Goal: Check status: Check status

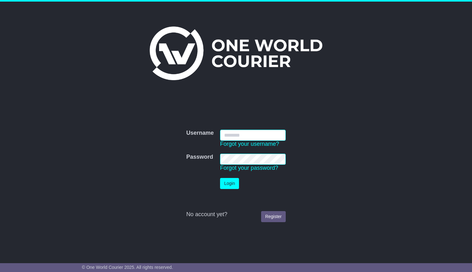
type input "**********"
click at [230, 184] on button "Login" at bounding box center [229, 183] width 19 height 11
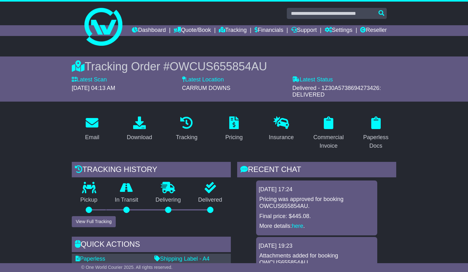
click at [95, 35] on div "Dashboard Quote/Book Domestic International Saved Quotes Drafts Domestic Quote …" at bounding box center [234, 30] width 312 height 11
click at [166, 30] on link "Dashboard" at bounding box center [149, 30] width 34 height 11
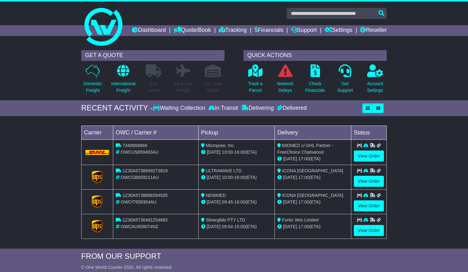
click at [309, 2] on div at bounding box center [234, 25] width 468 height 46
click at [376, 36] on link "Reseller" at bounding box center [373, 30] width 27 height 11
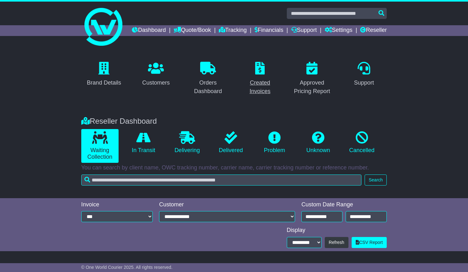
click at [261, 87] on link "Created Invoices" at bounding box center [260, 79] width 46 height 38
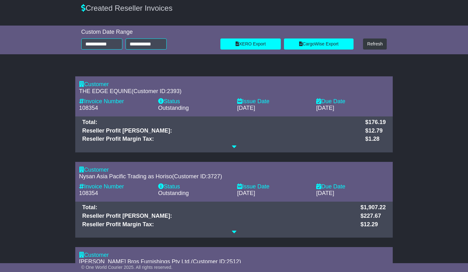
scroll to position [63, 0]
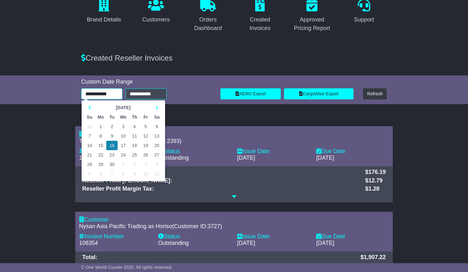
click at [113, 100] on input "**********" at bounding box center [101, 93] width 41 height 11
click at [156, 110] on icon at bounding box center [156, 108] width 3 height 4
click at [92, 150] on td "12" at bounding box center [89, 145] width 11 height 9
type input "**********"
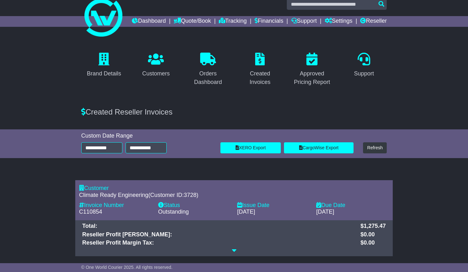
scroll to position [0, 0]
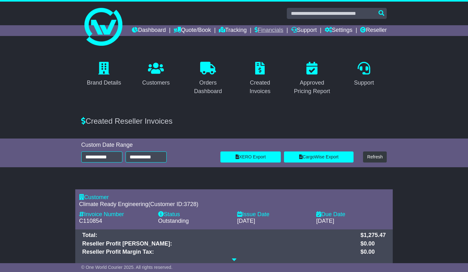
click at [283, 29] on link "Financials" at bounding box center [268, 30] width 29 height 11
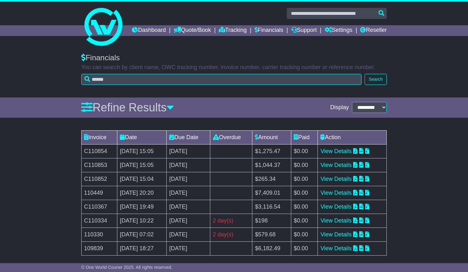
scroll to position [44, 0]
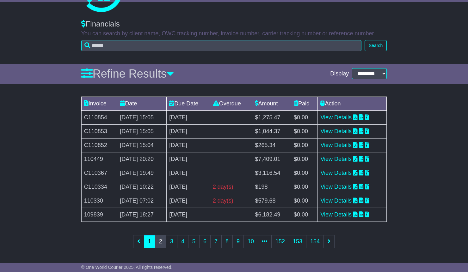
click at [164, 243] on link "2" at bounding box center [160, 241] width 11 height 13
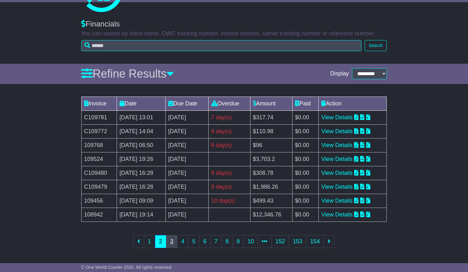
click at [173, 244] on link "3" at bounding box center [171, 241] width 11 height 13
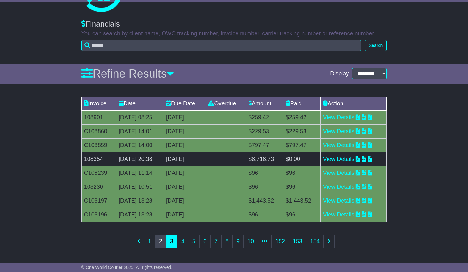
click at [163, 244] on link "2" at bounding box center [160, 241] width 11 height 13
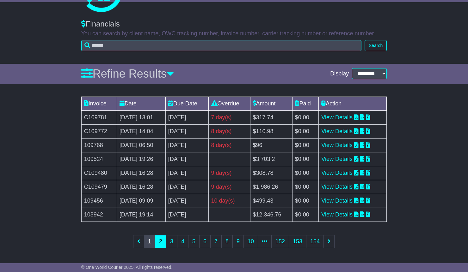
click at [145, 241] on link "1" at bounding box center [149, 241] width 11 height 13
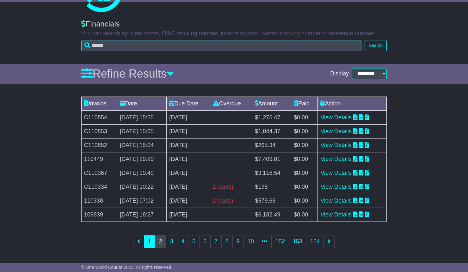
click at [159, 244] on link "2" at bounding box center [160, 241] width 11 height 13
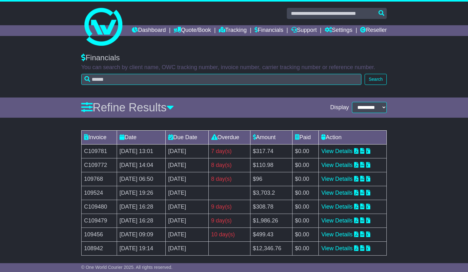
scroll to position [43, 0]
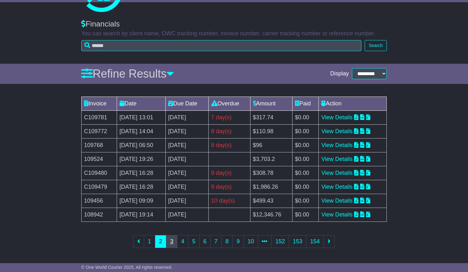
click at [173, 245] on link "3" at bounding box center [171, 241] width 11 height 13
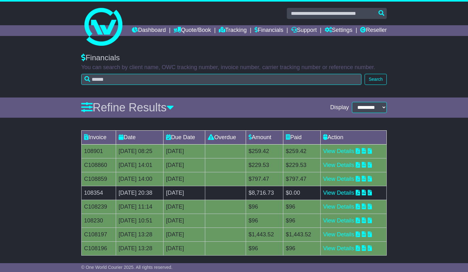
scroll to position [44, 0]
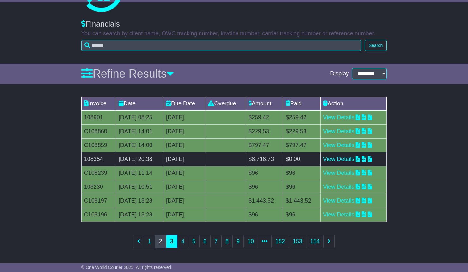
click at [157, 242] on link "2" at bounding box center [160, 241] width 11 height 13
